Goal: Find specific page/section

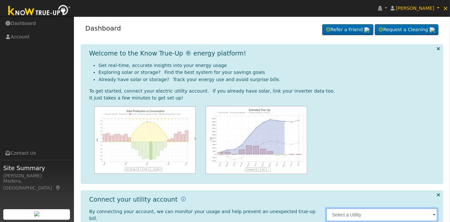
click at [350, 208] on input "text" at bounding box center [382, 214] width 112 height 13
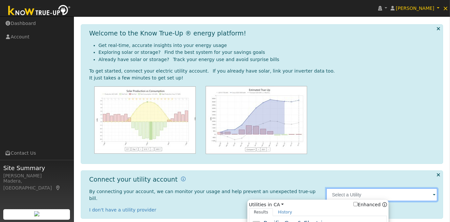
scroll to position [30, 0]
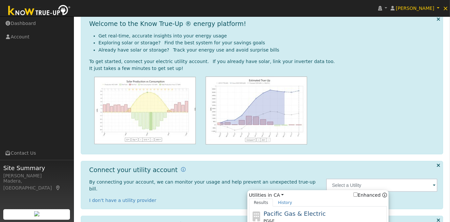
click at [304, 212] on span "Pacific Gas & Electric" at bounding box center [295, 213] width 62 height 7
type input "PG&E"
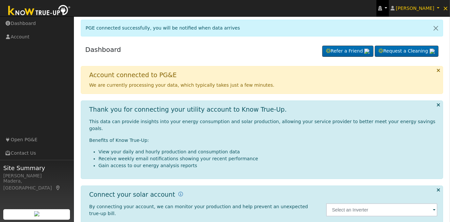
click at [382, 6] on icon at bounding box center [380, 8] width 4 height 5
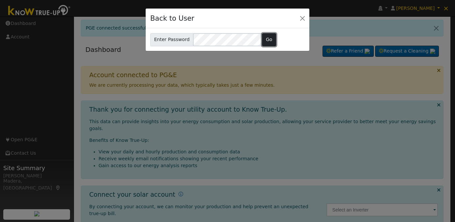
click at [266, 39] on button "Go" at bounding box center [269, 39] width 14 height 13
